Goal: Find specific page/section: Find specific page/section

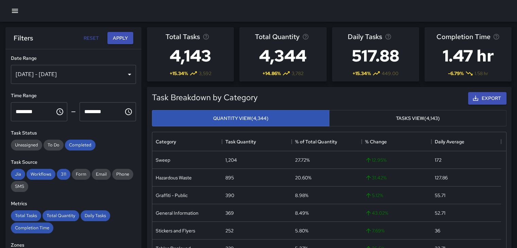
scroll to position [198, 348]
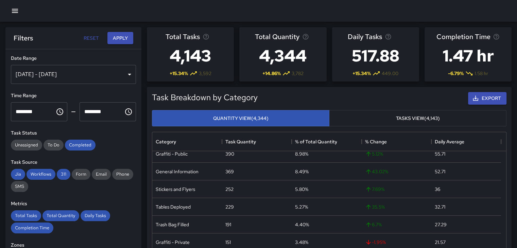
click at [15, 10] on icon "button" at bounding box center [15, 11] width 8 height 8
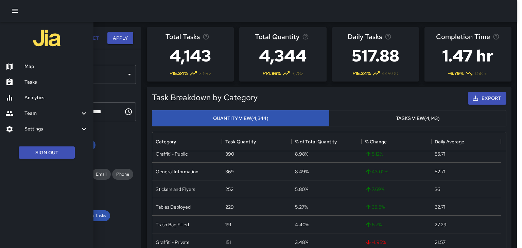
click at [35, 78] on div "Tasks" at bounding box center [46, 82] width 93 height 16
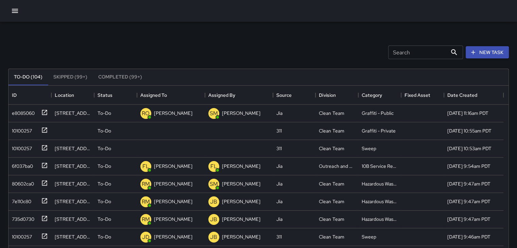
click at [418, 50] on input "Search" at bounding box center [417, 53] width 59 height 14
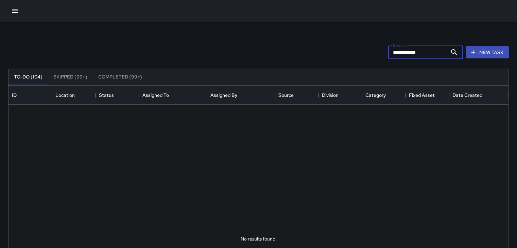
click at [382, 36] on div "**********" at bounding box center [258, 52] width 503 height 35
click at [431, 52] on input "**********" at bounding box center [417, 53] width 59 height 14
click at [383, 53] on div "**********" at bounding box center [258, 52] width 503 height 35
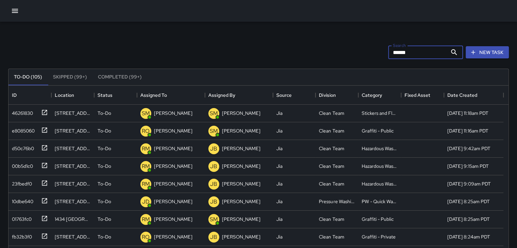
click at [415, 53] on input "******" at bounding box center [417, 53] width 59 height 14
drag, startPoint x: 415, startPoint y: 53, endPoint x: 374, endPoint y: 56, distance: 41.2
click at [374, 56] on div "Search ****** Search New Task" at bounding box center [258, 52] width 503 height 35
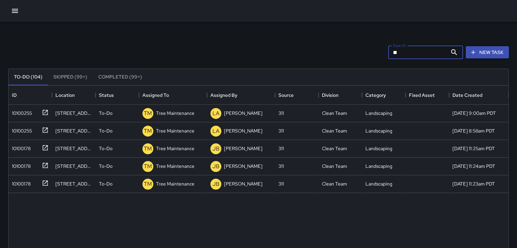
type input "*"
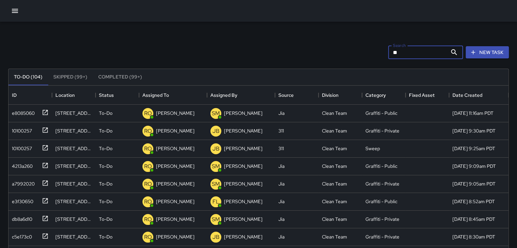
type input "*"
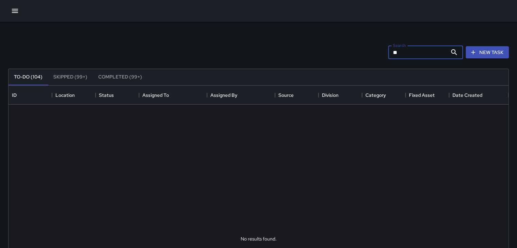
type input "*"
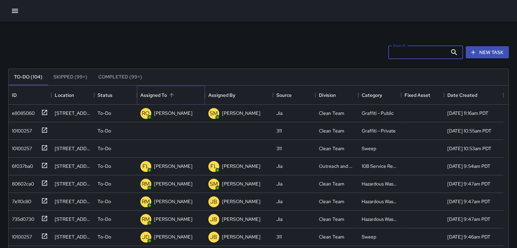
click at [198, 98] on div "Assigned To" at bounding box center [170, 95] width 61 height 19
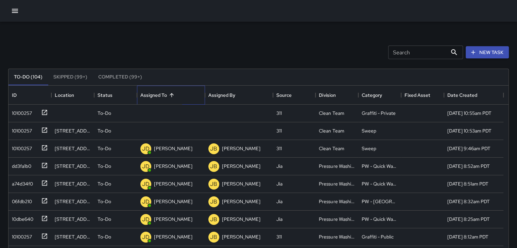
click at [198, 97] on div "Assigned To" at bounding box center [170, 95] width 61 height 19
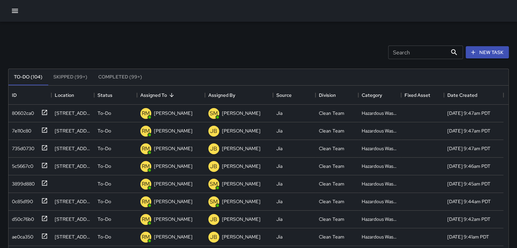
click at [133, 74] on button "Completed (99+)" at bounding box center [120, 77] width 55 height 16
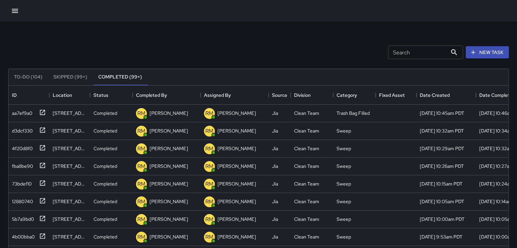
click at [415, 51] on input "Search" at bounding box center [417, 53] width 59 height 14
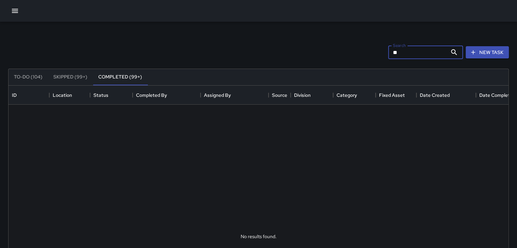
type input "*"
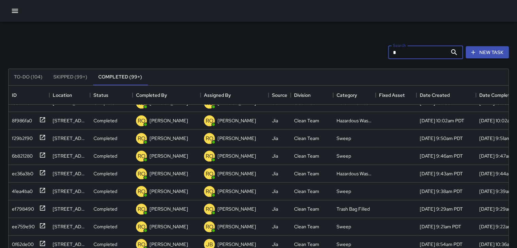
scroll to position [1130, 0]
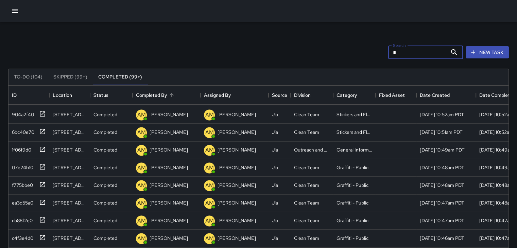
type input "*"
click at [373, 93] on div "Category" at bounding box center [375, 95] width 8 height 19
click at [361, 95] on icon "Sort" at bounding box center [361, 95] width 6 height 6
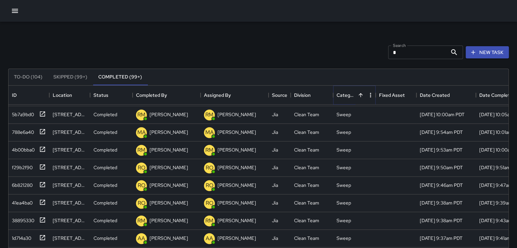
click at [361, 95] on icon "Sort" at bounding box center [361, 95] width 6 height 6
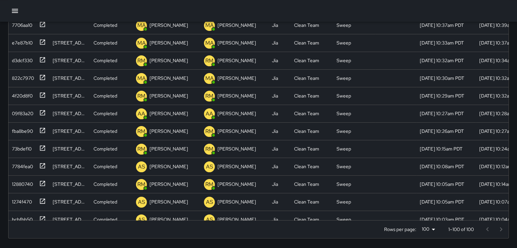
scroll to position [0, 0]
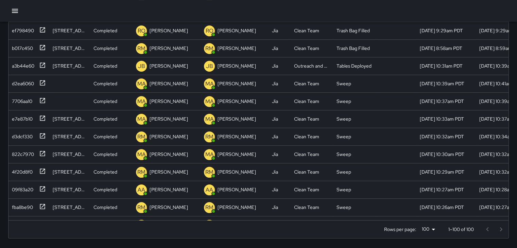
click at [14, 11] on icon "button" at bounding box center [15, 11] width 6 height 4
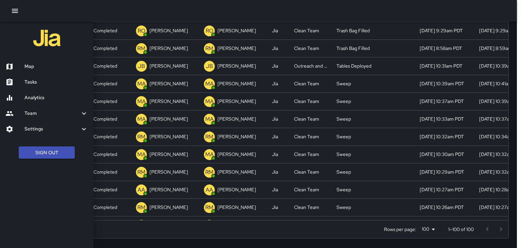
click at [35, 77] on div "Tasks" at bounding box center [46, 82] width 93 height 16
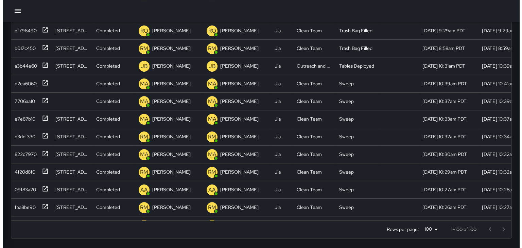
scroll to position [5, 5]
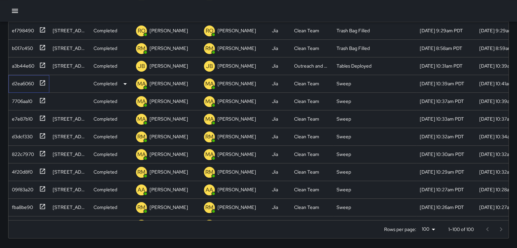
click at [35, 77] on div "d2ea6060" at bounding box center [27, 82] width 37 height 11
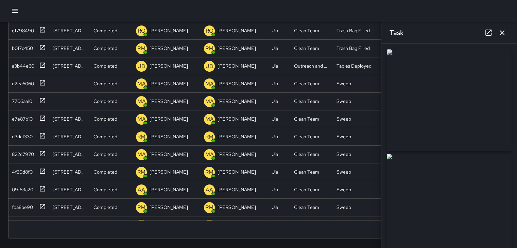
click at [17, 10] on icon "button" at bounding box center [15, 11] width 8 height 8
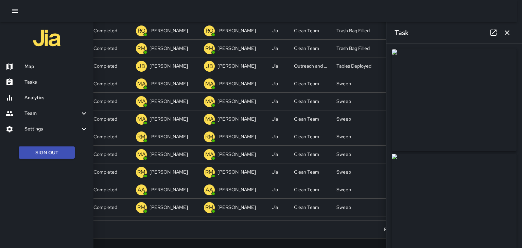
click at [34, 66] on h6 "Map" at bounding box center [56, 66] width 64 height 7
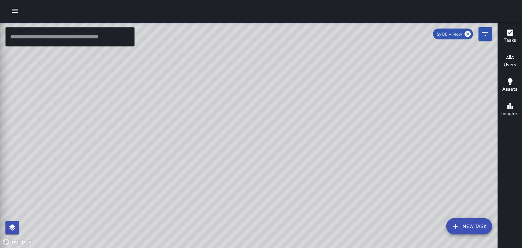
click at [16, 8] on icon "button" at bounding box center [15, 11] width 8 height 8
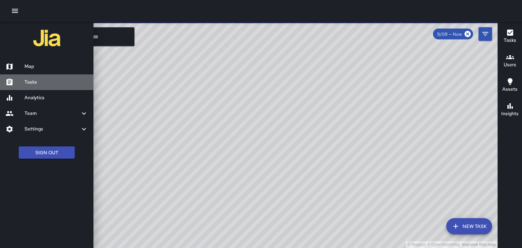
click at [29, 84] on h6 "Tasks" at bounding box center [56, 82] width 64 height 7
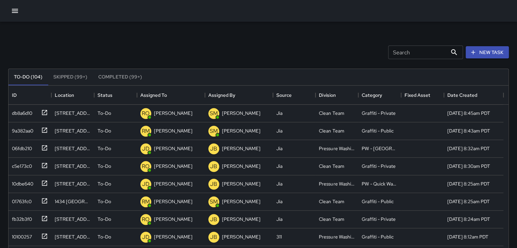
scroll to position [612, 0]
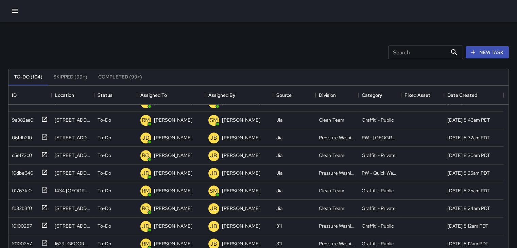
click at [407, 49] on input "Search" at bounding box center [417, 53] width 59 height 14
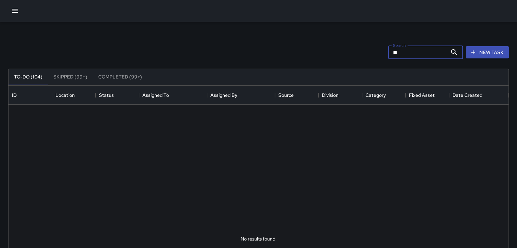
type input "*"
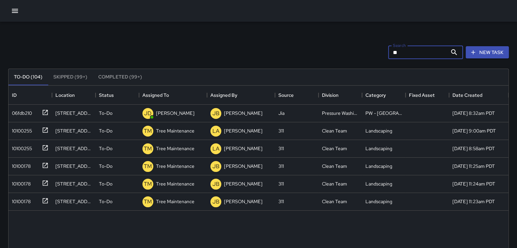
type input "*"
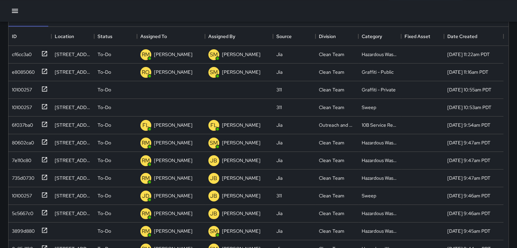
scroll to position [51, 0]
